Goal: Check status: Check status

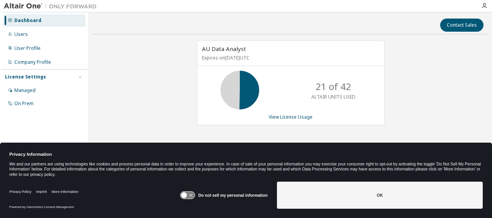
click at [192, 199] on div "Do not sell my personal information" at bounding box center [224, 195] width 88 height 27
click at [191, 197] on icon at bounding box center [187, 195] width 14 height 7
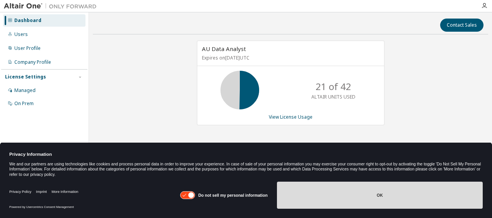
click at [313, 195] on button "OK" at bounding box center [380, 195] width 206 height 27
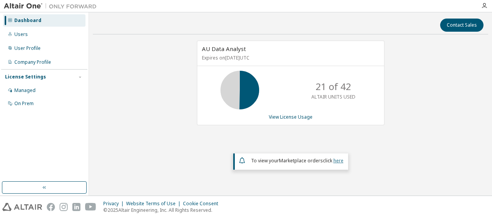
click at [334, 159] on link "here" at bounding box center [338, 160] width 10 height 7
click at [306, 116] on link "View License Usage" at bounding box center [291, 117] width 44 height 7
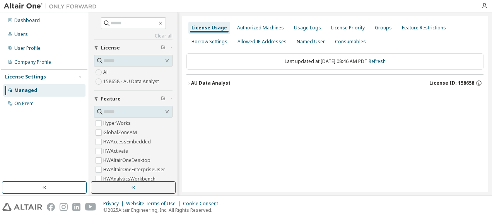
click at [189, 79] on button "AU Data Analyst License ID: 158658" at bounding box center [334, 83] width 297 height 17
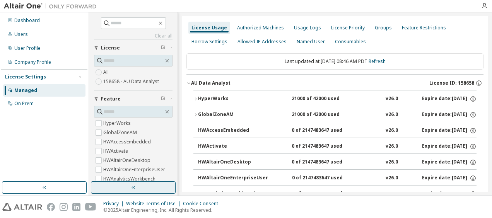
click at [126, 187] on button "button" at bounding box center [133, 187] width 85 height 12
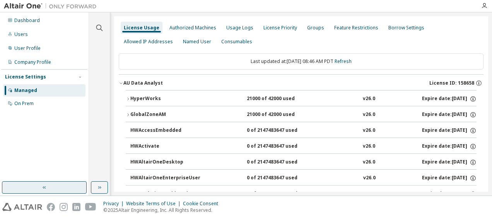
click at [54, 190] on button "button" at bounding box center [44, 187] width 85 height 12
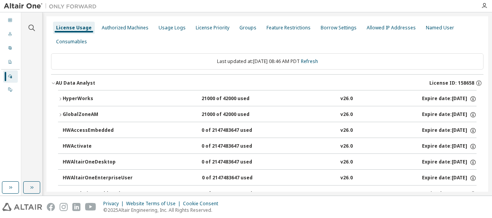
click at [62, 115] on icon "button" at bounding box center [60, 114] width 5 height 5
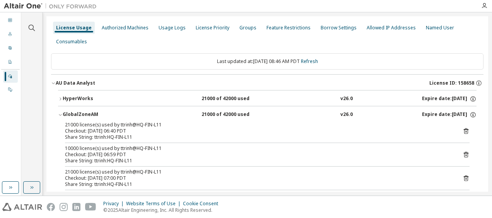
click at [61, 101] on button "HyperWorks 21000 of 42000 used v26.0 Expire date: 2026-12-29" at bounding box center [267, 98] width 418 height 17
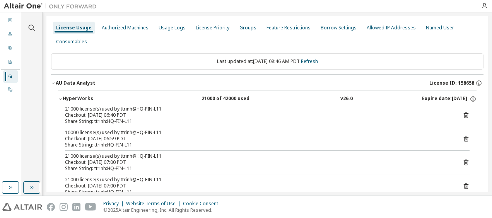
click at [58, 99] on icon "button" at bounding box center [60, 99] width 5 height 5
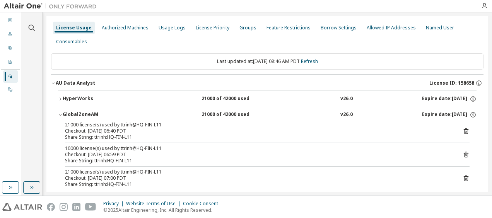
click at [61, 114] on icon "button" at bounding box center [60, 114] width 5 height 5
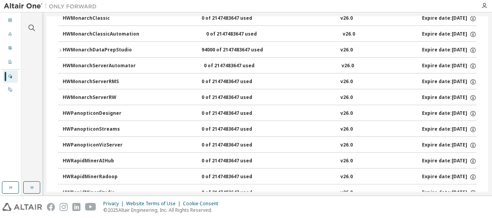
scroll to position [634, 0]
